Goal: Task Accomplishment & Management: Use online tool/utility

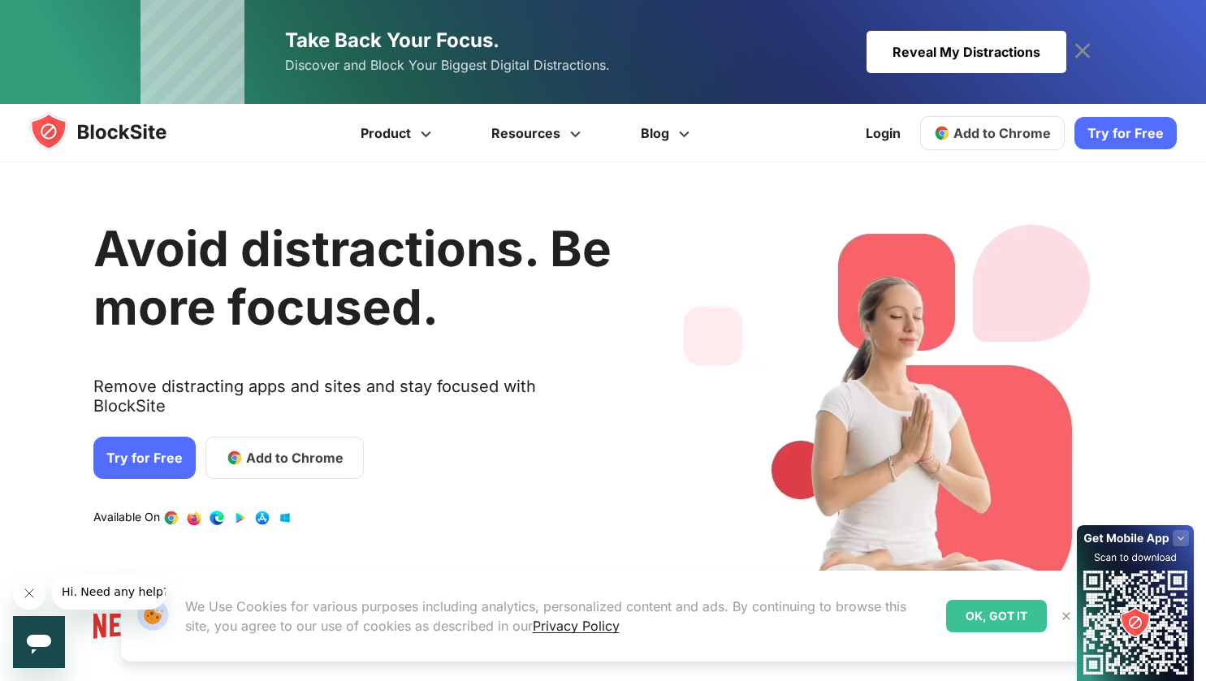
click at [965, 624] on div "OK, GOT IT" at bounding box center [996, 616] width 101 height 32
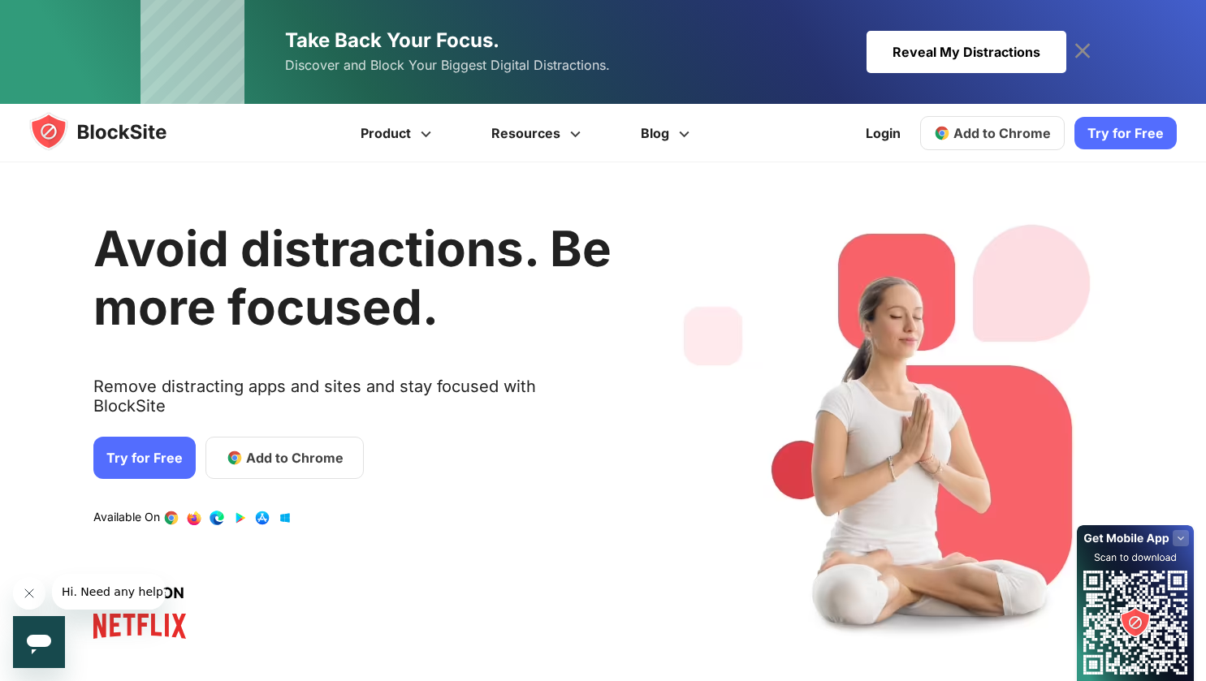
click at [1003, 138] on span "Add to Chrome" at bounding box center [1001, 133] width 97 height 16
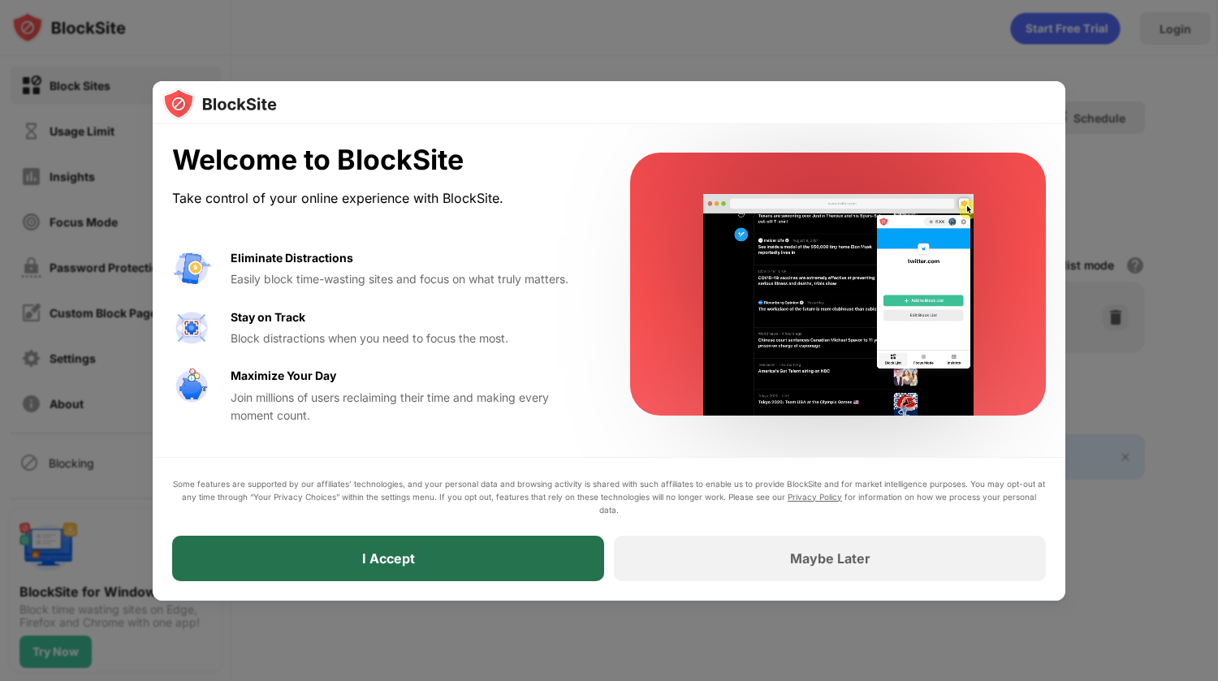
click at [437, 569] on div "I Accept" at bounding box center [388, 558] width 432 height 45
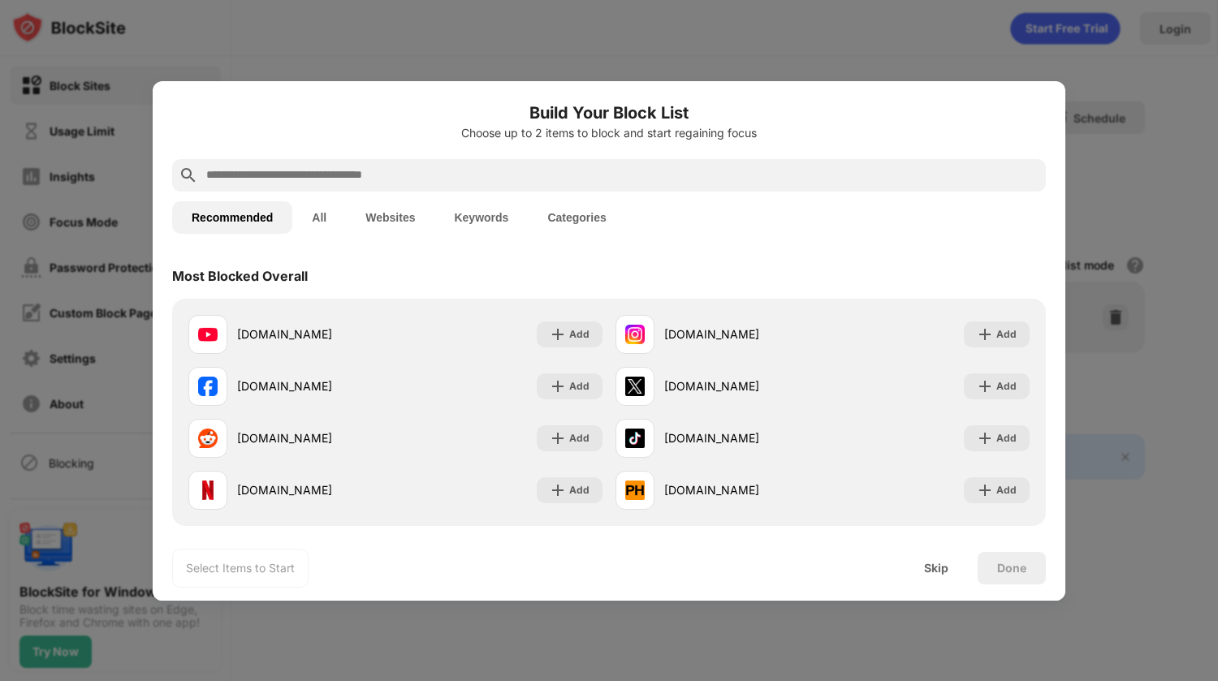
click at [362, 177] on input "text" at bounding box center [622, 175] width 835 height 19
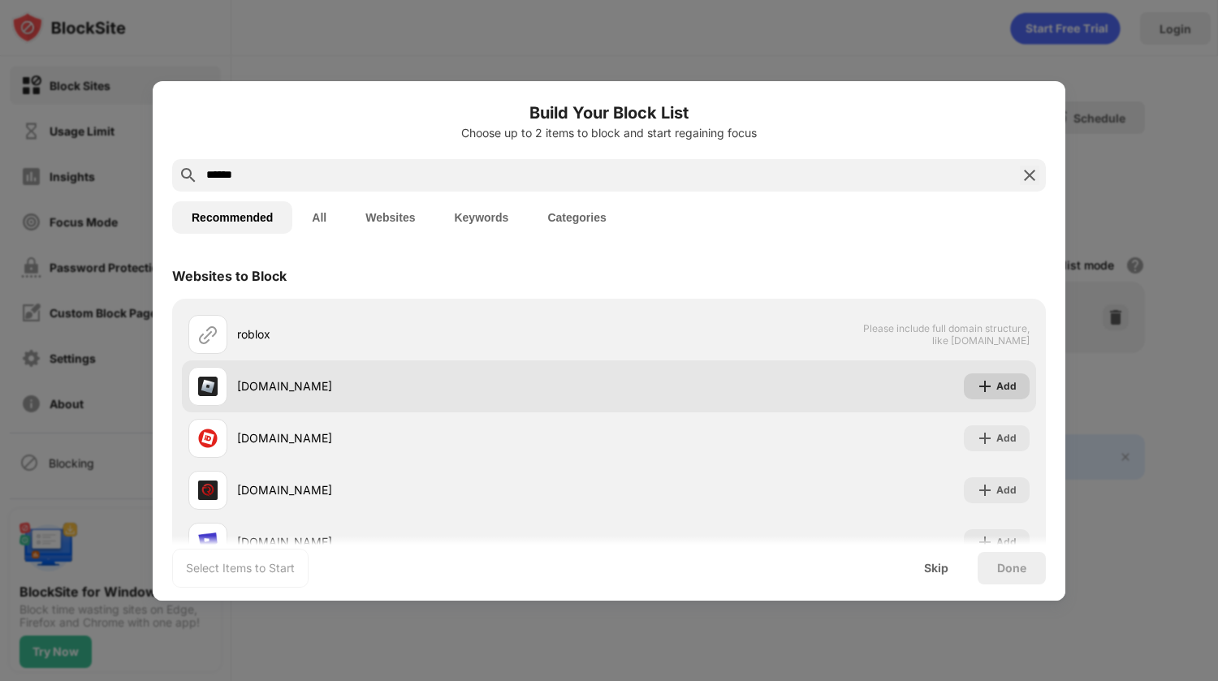
type input "******"
click at [964, 384] on div "Add" at bounding box center [997, 387] width 66 height 26
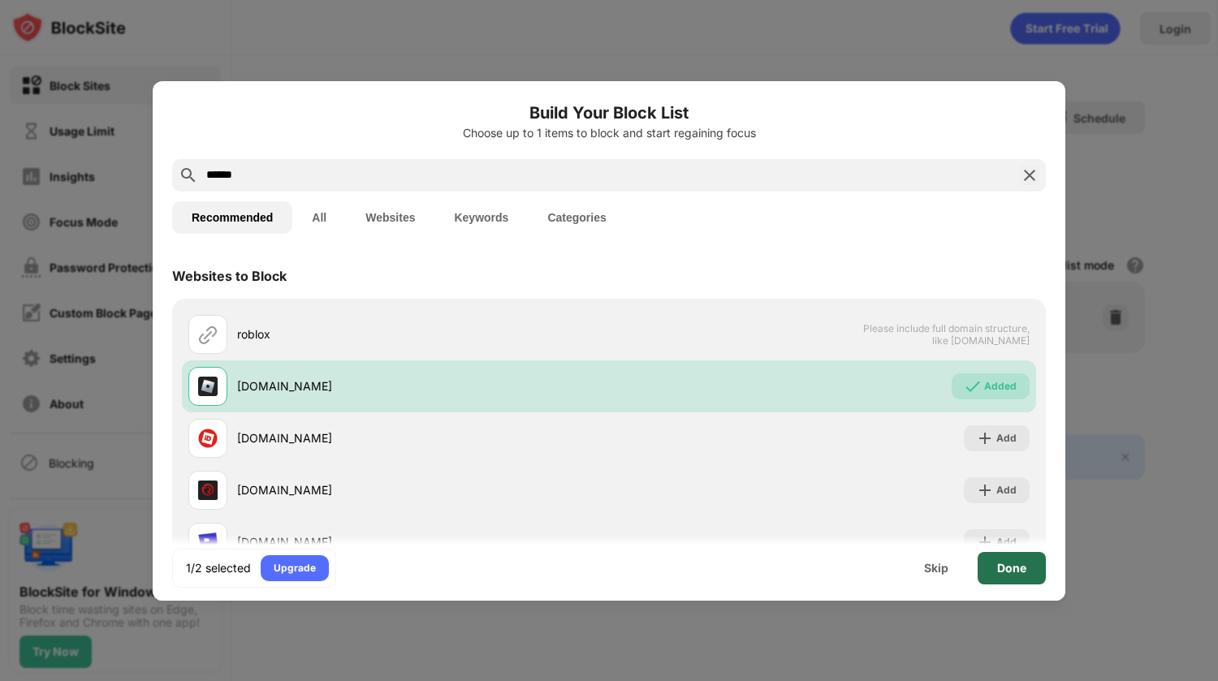
click at [1020, 572] on div "Done" at bounding box center [1011, 568] width 29 height 13
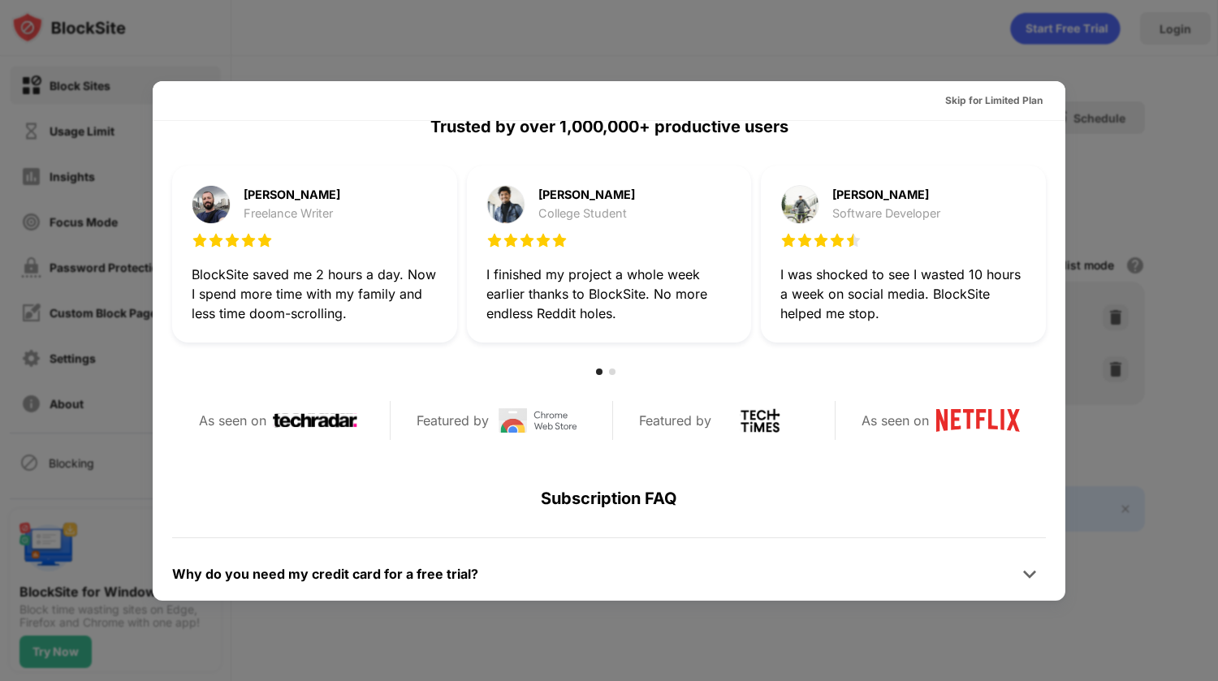
scroll to position [477, 0]
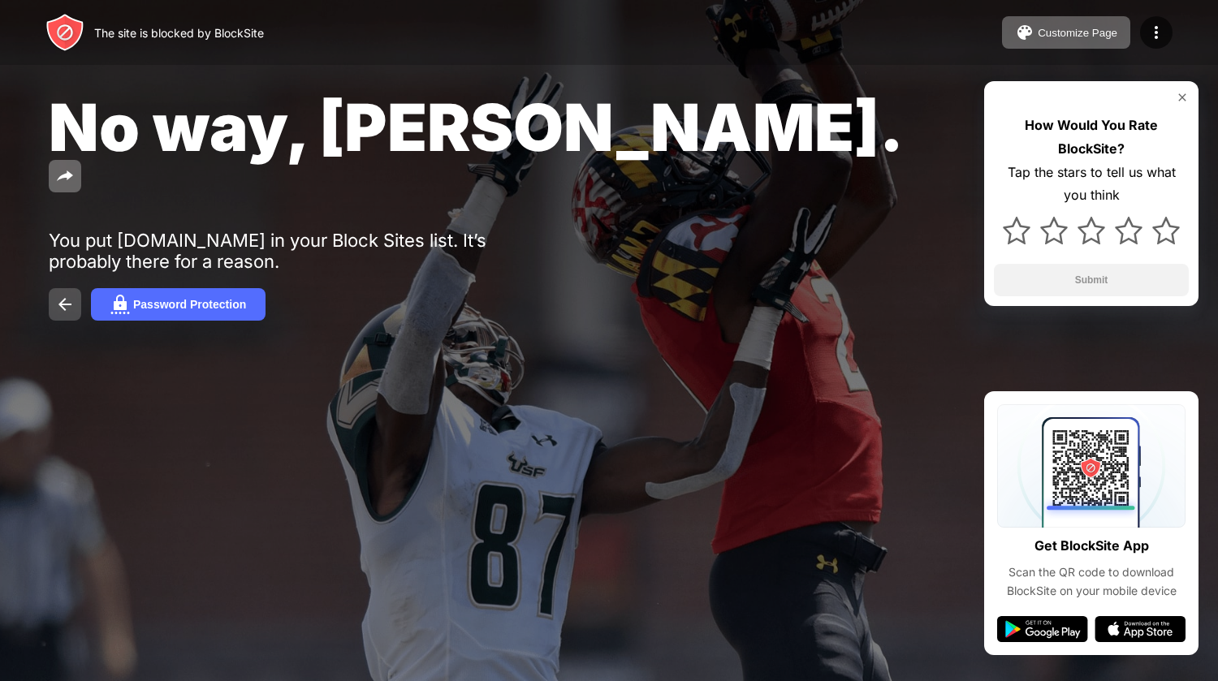
click at [55, 295] on img at bounding box center [64, 304] width 19 height 19
